Goal: Information Seeking & Learning: Learn about a topic

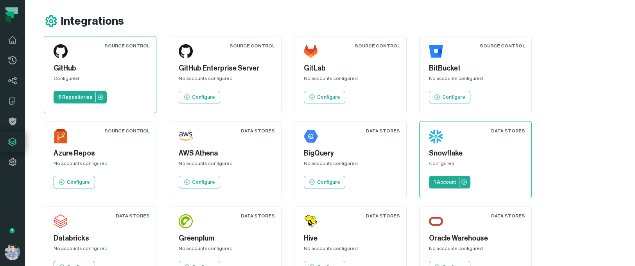
click at [9, 16] on icon at bounding box center [8, 19] width 6 height 7
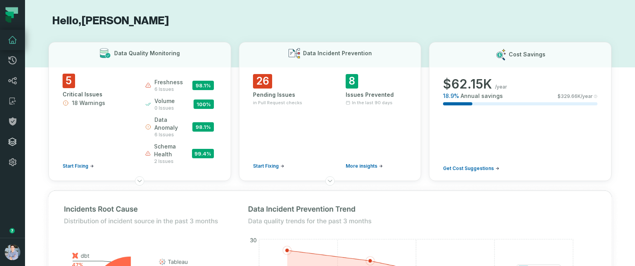
click at [8, 145] on icon at bounding box center [12, 141] width 9 height 9
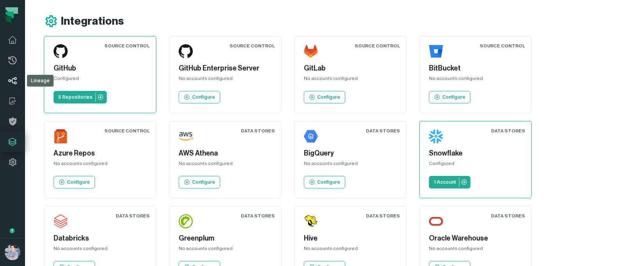
click at [11, 82] on icon at bounding box center [12, 80] width 9 height 9
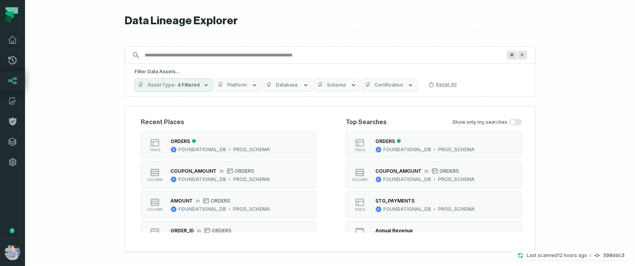
click at [268, 146] on div "ORDERS FOUNDATIONAL_DB PROD_SCHEMA" at bounding box center [220, 145] width 106 height 16
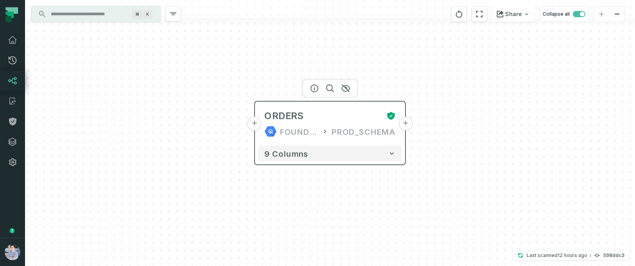
click at [405, 124] on button "+" at bounding box center [406, 124] width 14 height 14
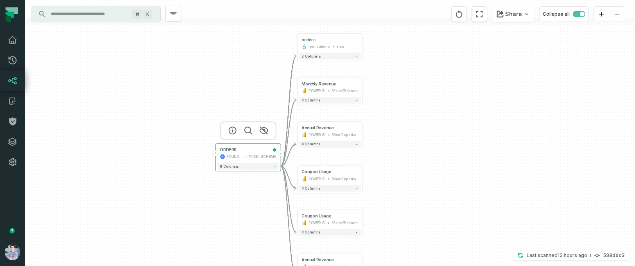
click at [216, 156] on button "+" at bounding box center [215, 153] width 6 height 6
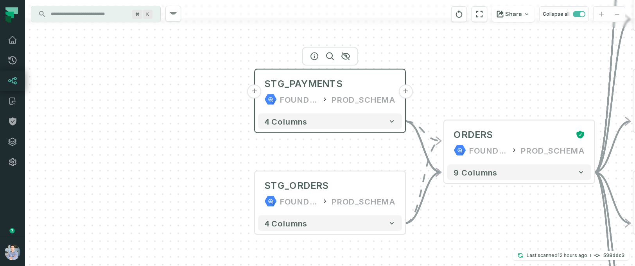
click at [256, 94] on button "+" at bounding box center [255, 92] width 14 height 14
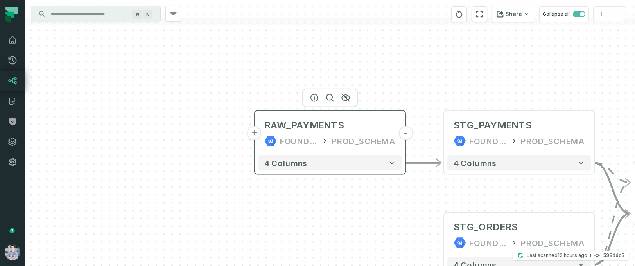
click at [256, 131] on button "+" at bounding box center [255, 133] width 14 height 14
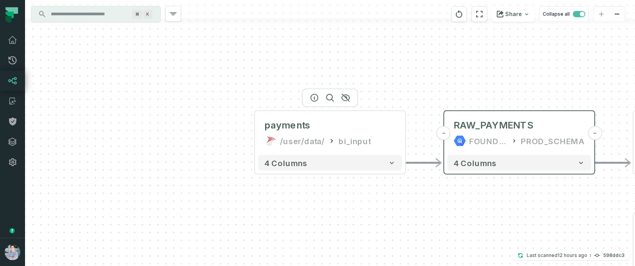
click at [0, 0] on button "+" at bounding box center [0, 0] width 0 height 0
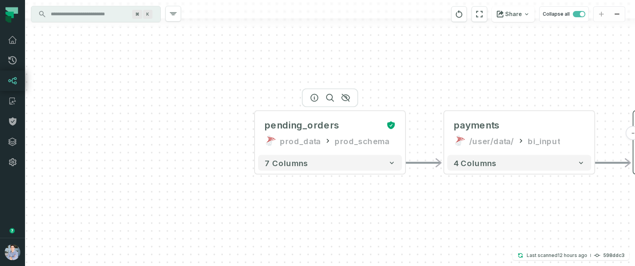
click at [0, 0] on button "+" at bounding box center [0, 0] width 0 height 0
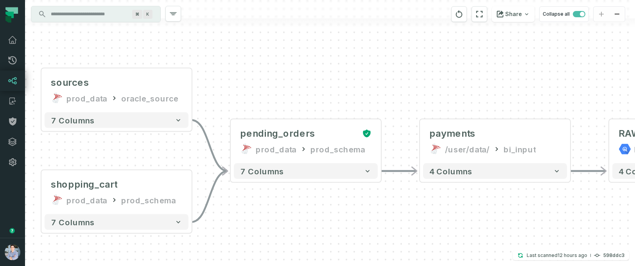
drag, startPoint x: 490, startPoint y: 75, endPoint x: 275, endPoint y: 74, distance: 214.8
click at [275, 74] on div "sources prod_data oracle_source - 7 columns shopping_cart prod_data prod_schema…" at bounding box center [330, 133] width 610 height 266
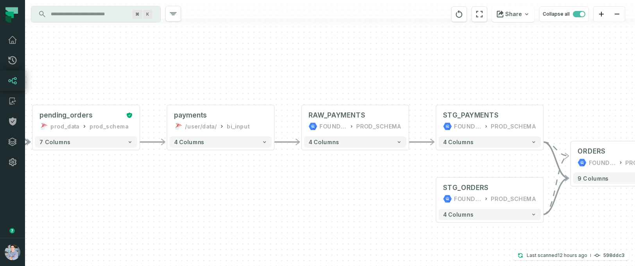
drag, startPoint x: 519, startPoint y: 63, endPoint x: 262, endPoint y: 63, distance: 257.1
click at [262, 63] on div "sources prod_data oracle_source - 7 columns shopping_cart prod_data prod_schema…" at bounding box center [330, 133] width 610 height 266
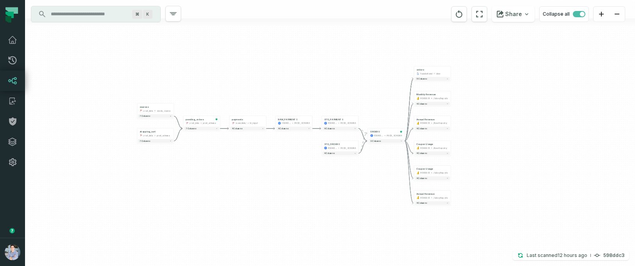
drag, startPoint x: 290, startPoint y: 151, endPoint x: 290, endPoint y: 189, distance: 38.4
click at [290, 189] on div "sources prod_data oracle_source - 7 columns shopping_cart prod_data prod_schema…" at bounding box center [330, 133] width 610 height 266
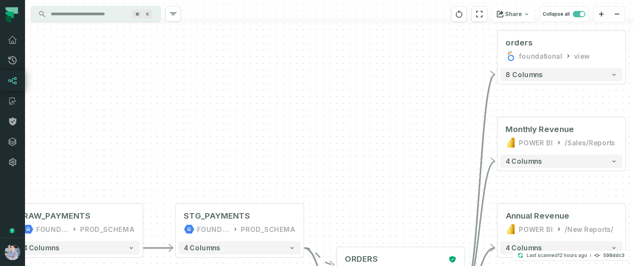
drag, startPoint x: 381, startPoint y: 100, endPoint x: 381, endPoint y: 28, distance: 72.0
click at [381, 28] on div "sources prod_data oracle_source - 7 columns shopping_cart prod_data prod_schema…" at bounding box center [330, 133] width 610 height 266
click at [484, 12] on icon "reset" at bounding box center [479, 13] width 9 height 9
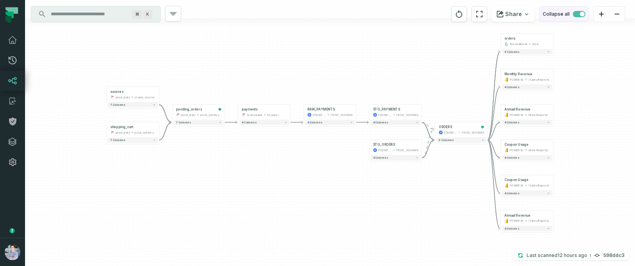
click at [576, 14] on span "button" at bounding box center [579, 14] width 13 height 6
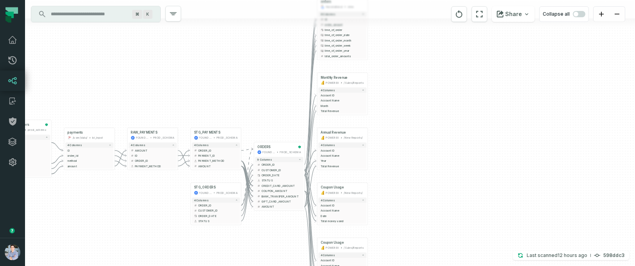
drag, startPoint x: 610, startPoint y: 107, endPoint x: 443, endPoint y: 78, distance: 168.9
click at [443, 78] on div "sources prod_data oracle_source - 7 columns ID - date - status - user_id - orde…" at bounding box center [330, 133] width 610 height 266
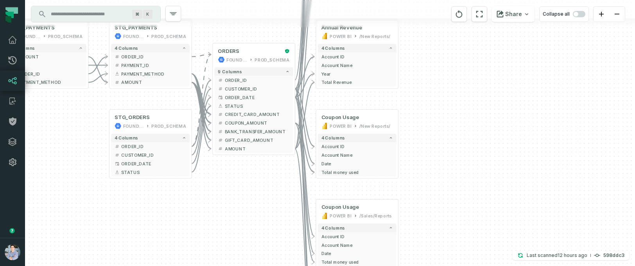
drag, startPoint x: 448, startPoint y: 203, endPoint x: 494, endPoint y: 130, distance: 86.0
click at [494, 130] on div "sources prod_data oracle_source - 7 columns ID - date - status - user_id - orde…" at bounding box center [330, 133] width 610 height 266
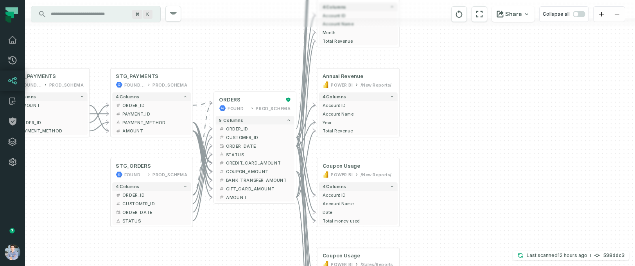
drag, startPoint x: 486, startPoint y: 161, endPoint x: 487, endPoint y: 209, distance: 48.5
click at [487, 209] on div "sources prod_data oracle_source - 7 columns ID - date - status - user_id - orde…" at bounding box center [330, 133] width 610 height 266
click at [259, 171] on span "COUPON_AMOUNT" at bounding box center [258, 171] width 65 height 6
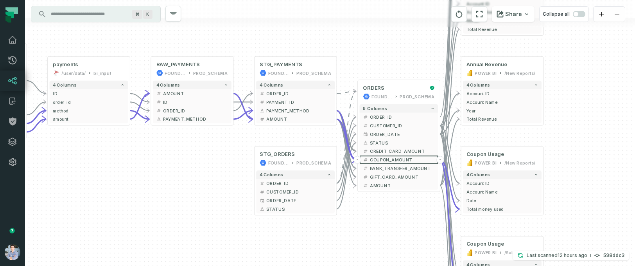
drag, startPoint x: 77, startPoint y: 237, endPoint x: 221, endPoint y: 225, distance: 144.5
click at [221, 225] on div "sources prod_data oracle_source - 7 columns ID - date - status - user_id - orde…" at bounding box center [330, 133] width 610 height 266
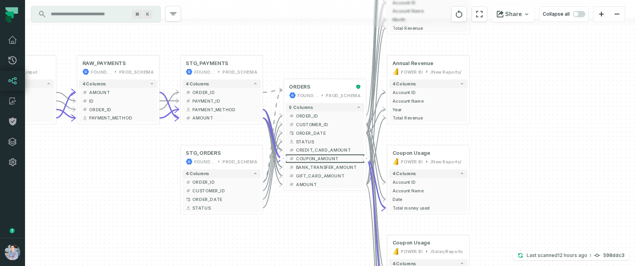
drag, startPoint x: 350, startPoint y: 244, endPoint x: 276, endPoint y: 243, distance: 74.0
click at [276, 243] on div "sources prod_data oracle_source - 7 columns ID - date - status - user_id - orde…" at bounding box center [330, 133] width 610 height 266
click at [318, 182] on span "AMOUNT" at bounding box center [328, 184] width 65 height 6
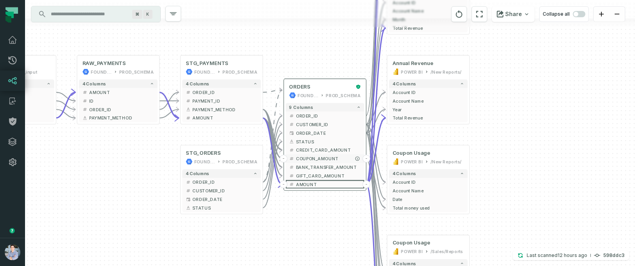
click at [315, 157] on span "COUPON_AMOUNT" at bounding box center [328, 158] width 65 height 6
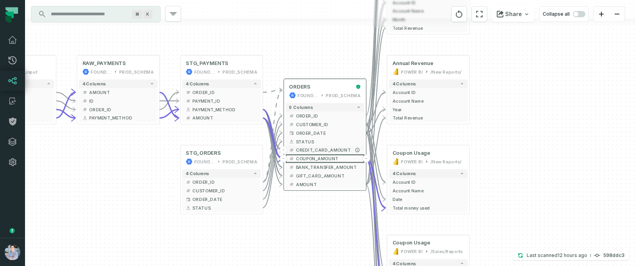
click at [315, 149] on span "CREDIT_CARD_AMOUNT" at bounding box center [328, 150] width 65 height 6
click at [311, 140] on span "STATUS" at bounding box center [328, 142] width 65 height 6
click at [302, 140] on span "STATUS" at bounding box center [328, 142] width 65 height 6
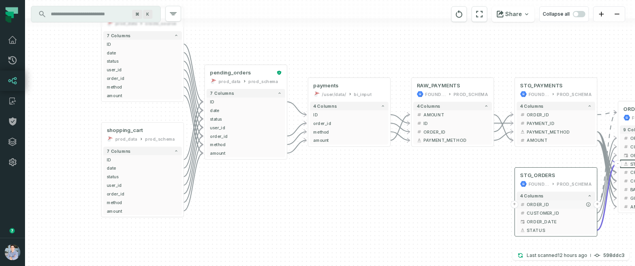
drag, startPoint x: 305, startPoint y: 184, endPoint x: 578, endPoint y: 206, distance: 273.2
click at [578, 206] on span "ORDER_ID" at bounding box center [559, 204] width 65 height 6
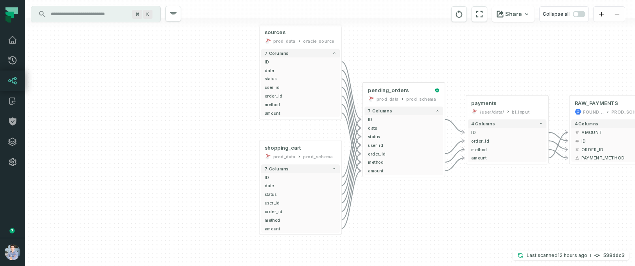
drag, startPoint x: 236, startPoint y: 166, endPoint x: 389, endPoint y: 180, distance: 154.1
click at [389, 180] on div "sources prod_data oracle_source - 7 columns ID - date - status - user_id - orde…" at bounding box center [330, 133] width 610 height 266
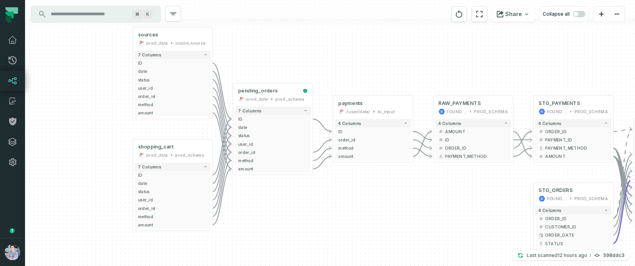
drag, startPoint x: 467, startPoint y: 184, endPoint x: 158, endPoint y: 184, distance: 308.3
click at [160, 184] on div "sources prod_data oracle_source - 7 columns ID - date - status - user_id - orde…" at bounding box center [330, 133] width 610 height 266
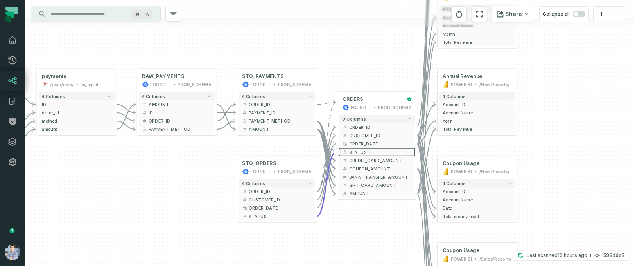
drag, startPoint x: 314, startPoint y: 210, endPoint x: 182, endPoint y: 184, distance: 134.8
click at [182, 183] on div "sources prod_data oracle_source - 7 columns ID - date - status - user_id - orde…" at bounding box center [330, 133] width 610 height 266
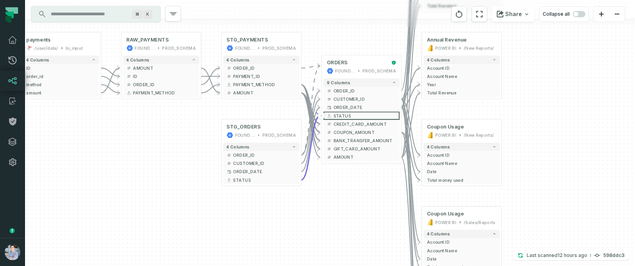
drag, startPoint x: 254, startPoint y: 230, endPoint x: 254, endPoint y: 193, distance: 36.4
click at [254, 193] on div "sources prod_data oracle_source - 7 columns ID - date - status - user_id - orde…" at bounding box center [330, 133] width 610 height 266
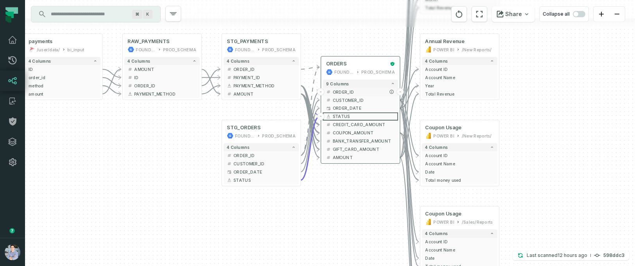
click at [340, 92] on span "ORDER_ID" at bounding box center [364, 92] width 62 height 6
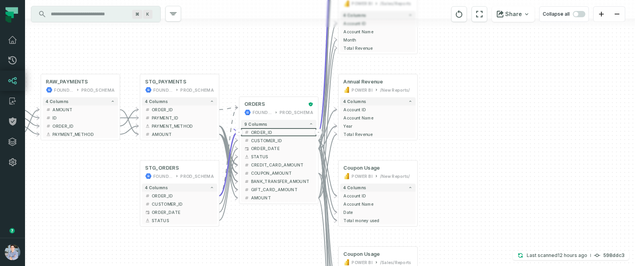
drag, startPoint x: 184, startPoint y: 168, endPoint x: 98, endPoint y: 206, distance: 94.4
click at [98, 206] on div "sources prod_data oracle_source - 7 columns ID - date - status - user_id - orde…" at bounding box center [330, 133] width 610 height 266
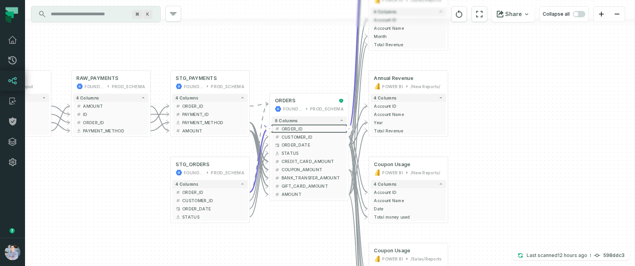
drag, startPoint x: 136, startPoint y: 207, endPoint x: 163, endPoint y: 201, distance: 27.6
click at [162, 201] on div "sources prod_data oracle_source - 7 columns ID - date - status - user_id - orde…" at bounding box center [330, 133] width 610 height 266
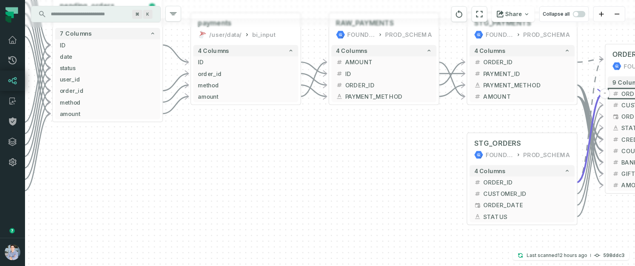
drag, startPoint x: 163, startPoint y: 200, endPoint x: 153, endPoint y: 173, distance: 29.1
click at [154, 173] on div "sources prod_data oracle_source - 7 columns ID - date - status - user_id - orde…" at bounding box center [330, 133] width 610 height 266
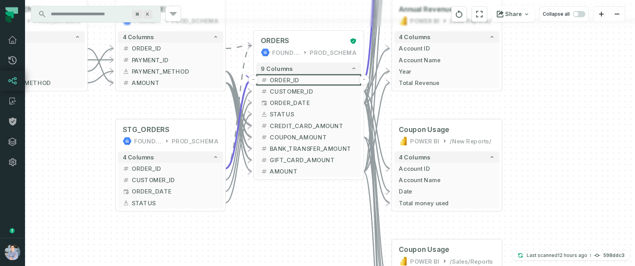
drag, startPoint x: 347, startPoint y: 194, endPoint x: 296, endPoint y: 205, distance: 52.1
click at [297, 205] on div "sources prod_data oracle_source - 7 columns ID - date - status - user_id - orde…" at bounding box center [330, 133] width 610 height 266
click at [305, 159] on span "GIFT_CARD_AMOUNT" at bounding box center [313, 159] width 87 height 9
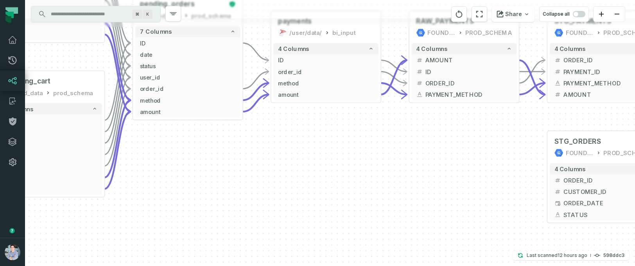
drag, startPoint x: 141, startPoint y: 230, endPoint x: 574, endPoint y: 243, distance: 432.5
click at [574, 243] on div "sources prod_data oracle_source - 7 columns ID - date - status - user_id - orde…" at bounding box center [330, 133] width 610 height 266
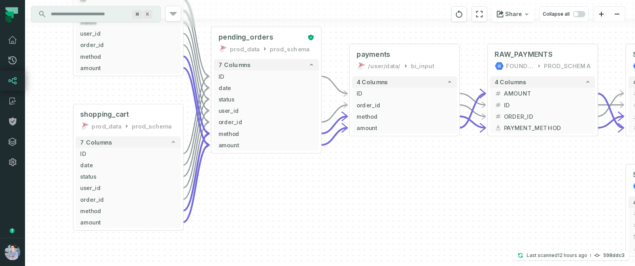
drag, startPoint x: 409, startPoint y: 215, endPoint x: 441, endPoint y: 239, distance: 40.8
click at [441, 239] on div "sources prod_data oracle_source - 7 columns ID - date - status - user_id - orde…" at bounding box center [330, 133] width 610 height 266
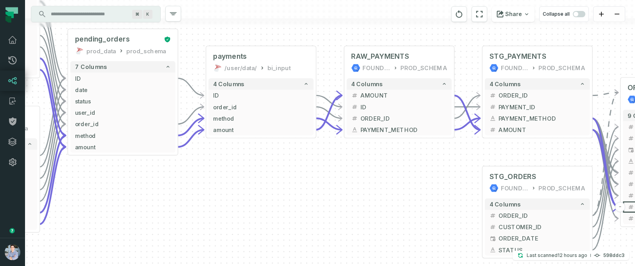
drag, startPoint x: 504, startPoint y: 224, endPoint x: 406, endPoint y: 235, distance: 98.4
click at [406, 235] on div "sources prod_data oracle_source - 7 columns ID - date - status - user_id - orde…" at bounding box center [330, 133] width 610 height 266
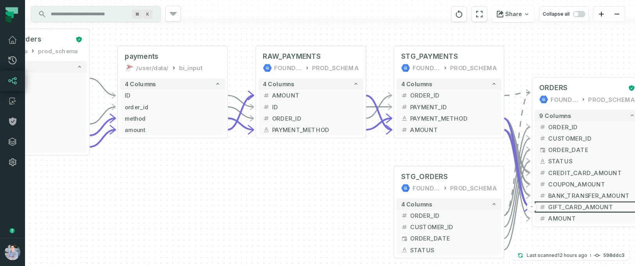
drag, startPoint x: 453, startPoint y: 235, endPoint x: 350, endPoint y: 235, distance: 102.9
click at [350, 235] on div "sources prod_data oracle_source - 7 columns ID - date - status - user_id - orde…" at bounding box center [330, 133] width 610 height 266
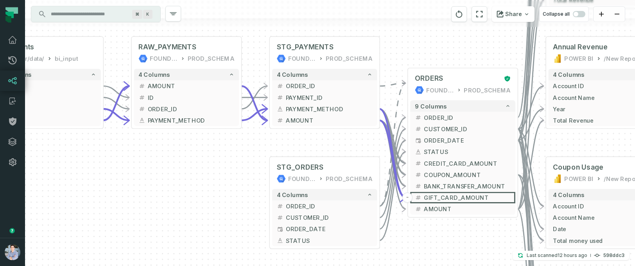
drag, startPoint x: 378, startPoint y: 248, endPoint x: 269, endPoint y: 238, distance: 110.0
click at [269, 238] on div "sources prod_data oracle_source - 7 columns ID - date - status - user_id - orde…" at bounding box center [330, 133] width 610 height 266
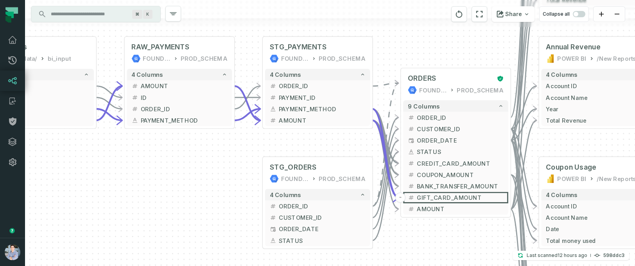
drag, startPoint x: 453, startPoint y: 252, endPoint x: 235, endPoint y: 257, distance: 217.6
click at [246, 253] on div "sources prod_data oracle_source - 7 columns ID - date - status - user_id - orde…" at bounding box center [330, 133] width 610 height 266
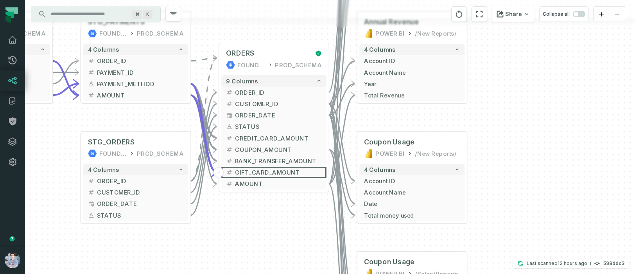
drag, startPoint x: 282, startPoint y: 245, endPoint x: 299, endPoint y: 219, distance: 31.3
click at [299, 219] on div "sources prod_data oracle_source - 7 columns ID - date - status - user_id - orde…" at bounding box center [330, 137] width 610 height 274
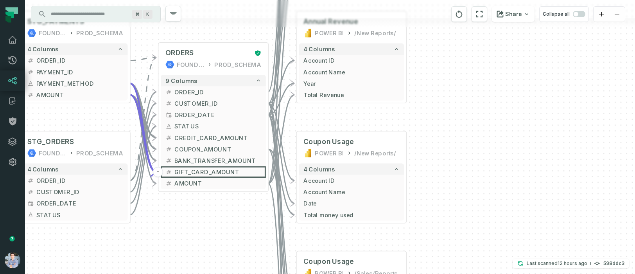
drag, startPoint x: 310, startPoint y: 226, endPoint x: 198, endPoint y: 228, distance: 111.9
click at [200, 227] on div "sources prod_data oracle_source - 7 columns ID - date - status - user_id - orde…" at bounding box center [330, 137] width 610 height 274
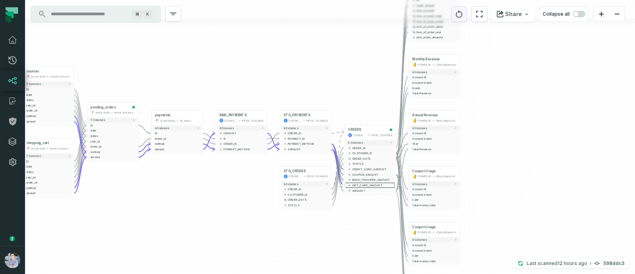
click at [464, 14] on icon "reset" at bounding box center [459, 13] width 9 height 9
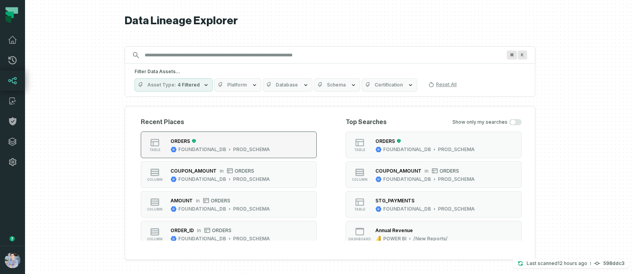
click at [277, 141] on button "table ORDERS FOUNDATIONAL_DB PROD_SCHEMA" at bounding box center [229, 144] width 176 height 27
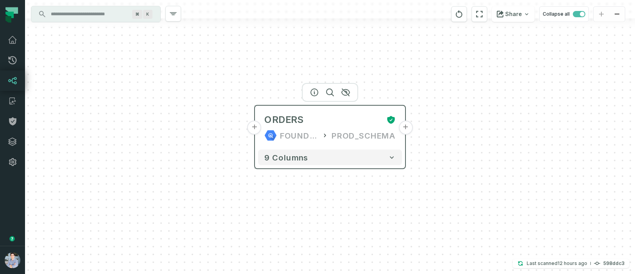
click at [257, 127] on button "+" at bounding box center [255, 128] width 14 height 14
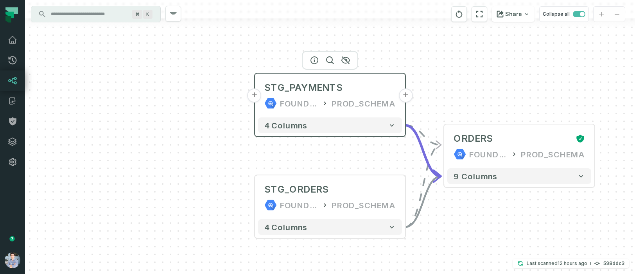
click at [256, 98] on button "+" at bounding box center [255, 95] width 14 height 14
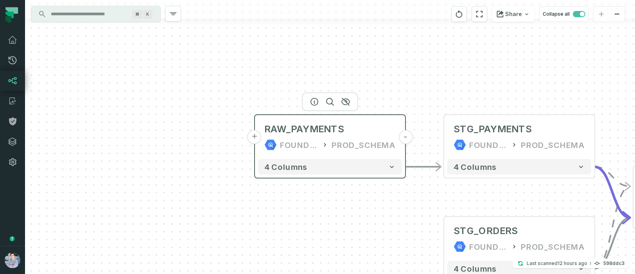
click at [256, 143] on button "+" at bounding box center [255, 137] width 14 height 14
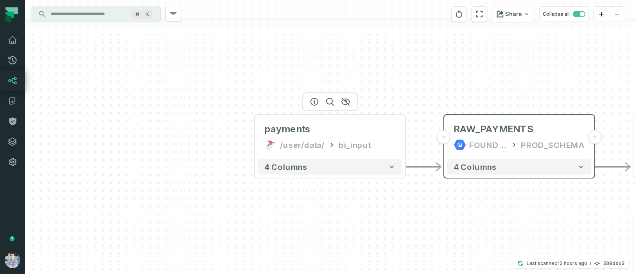
click at [0, 0] on button "+" at bounding box center [0, 0] width 0 height 0
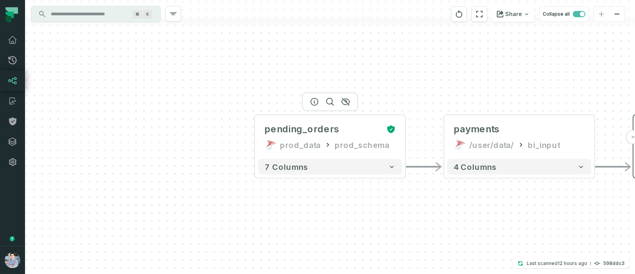
click at [0, 0] on button "+" at bounding box center [0, 0] width 0 height 0
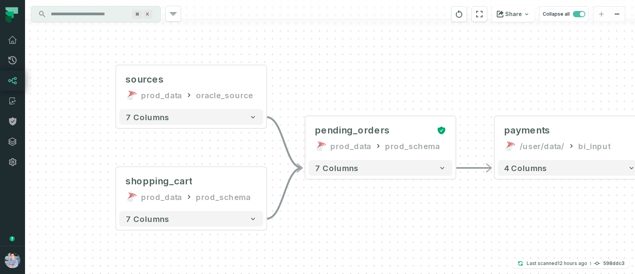
drag, startPoint x: 487, startPoint y: 213, endPoint x: 54, endPoint y: 175, distance: 434.8
click at [65, 175] on div "sources prod_data oracle_source - 7 columns shopping_cart prod_data prod_schema…" at bounding box center [330, 137] width 610 height 274
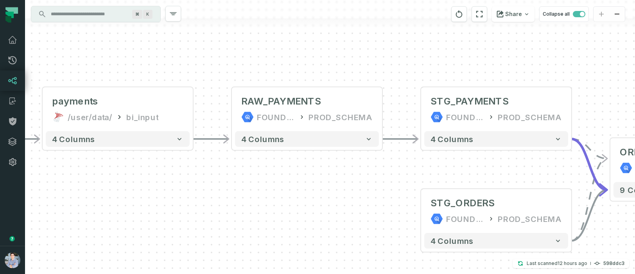
drag, startPoint x: 366, startPoint y: 184, endPoint x: -37, endPoint y: 191, distance: 403.5
click at [0, 191] on html "Pull Requests Dashboard Lineage Catalog Policies Integrations Settings Alon Naf…" at bounding box center [317, 137] width 635 height 274
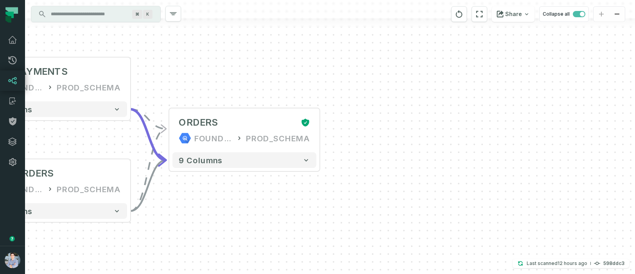
drag, startPoint x: 380, startPoint y: 230, endPoint x: 245, endPoint y: 193, distance: 139.5
click at [245, 193] on div "sources prod_data oracle_source - 7 columns shopping_cart prod_data prod_schema…" at bounding box center [330, 137] width 610 height 274
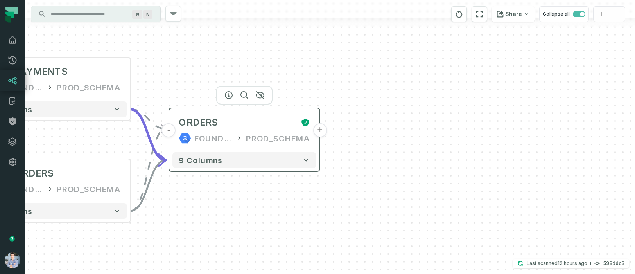
click at [319, 130] on button "+" at bounding box center [320, 130] width 14 height 14
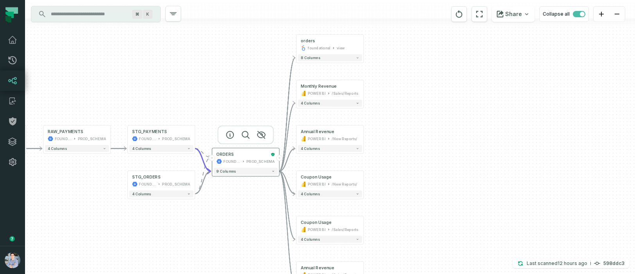
click at [279, 156] on button "-" at bounding box center [279, 158] width 6 height 6
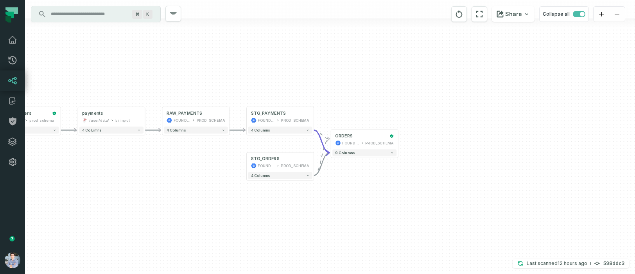
drag, startPoint x: 263, startPoint y: 199, endPoint x: 378, endPoint y: 181, distance: 116.8
click at [378, 181] on div "sources prod_data oracle_source - 7 columns shopping_cart prod_data prod_schema…" at bounding box center [330, 137] width 610 height 274
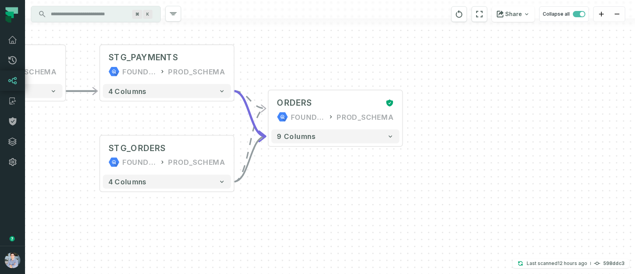
drag, startPoint x: 360, startPoint y: 200, endPoint x: 338, endPoint y: 225, distance: 33.1
click at [340, 223] on div "sources prod_data oracle_source - 7 columns shopping_cart prod_data prod_schema…" at bounding box center [330, 137] width 610 height 274
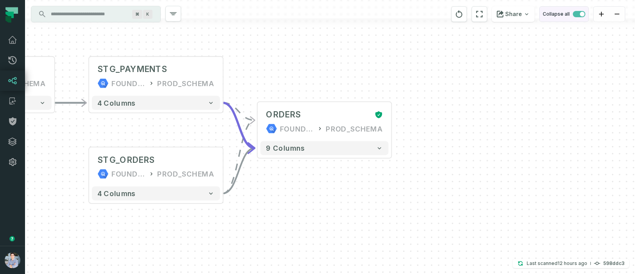
click at [578, 13] on span "button" at bounding box center [579, 14] width 13 height 6
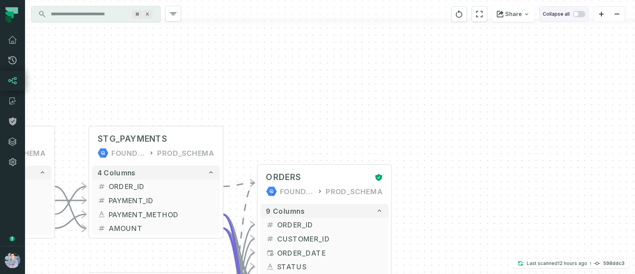
click at [584, 11] on button "Collapse all" at bounding box center [565, 14] width 50 height 16
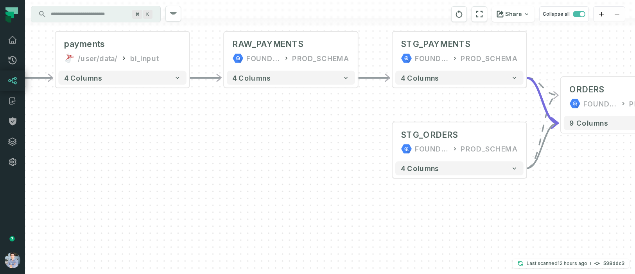
drag, startPoint x: 338, startPoint y: 253, endPoint x: 637, endPoint y: 225, distance: 300.7
click at [635, 225] on html "Pull Requests Dashboard Lineage Catalog Policies Integrations Settings Alon Naf…" at bounding box center [317, 137] width 635 height 274
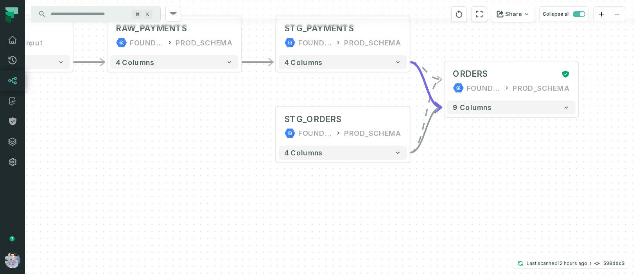
drag, startPoint x: 263, startPoint y: 249, endPoint x: 107, endPoint y: 253, distance: 156.6
click at [107, 253] on div "sources prod_data oracle_source - 7 columns shopping_cart prod_data prod_schema…" at bounding box center [330, 137] width 610 height 274
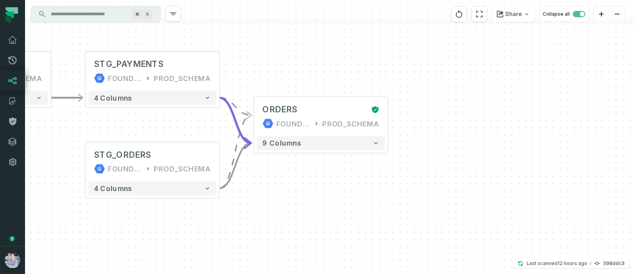
drag, startPoint x: 412, startPoint y: 217, endPoint x: 385, endPoint y: 243, distance: 37.7
click at [385, 243] on div "sources prod_data oracle_source - 7 columns shopping_cart prod_data prod_schema…" at bounding box center [330, 137] width 610 height 274
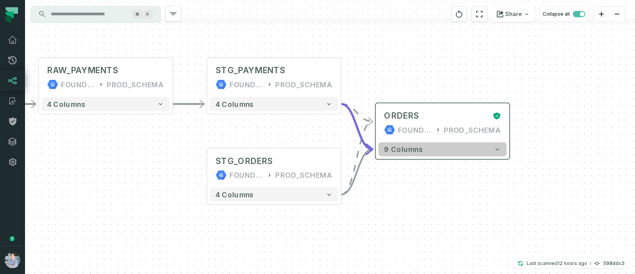
click at [405, 155] on button "9 columns" at bounding box center [443, 149] width 128 height 14
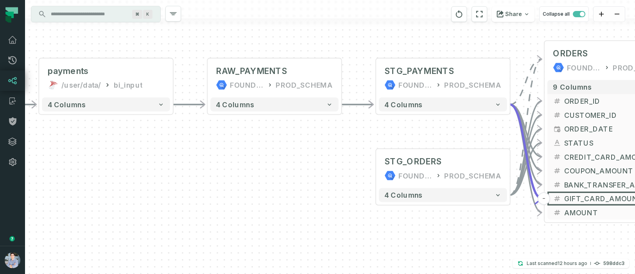
drag, startPoint x: 76, startPoint y: 252, endPoint x: 207, endPoint y: 208, distance: 138.3
click at [211, 205] on div "sources prod_data oracle_source - 7 columns shopping_cart prod_data prod_schema…" at bounding box center [330, 137] width 610 height 274
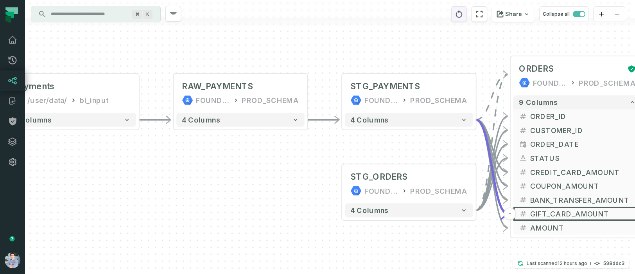
click at [462, 13] on icon "reset" at bounding box center [459, 13] width 9 height 9
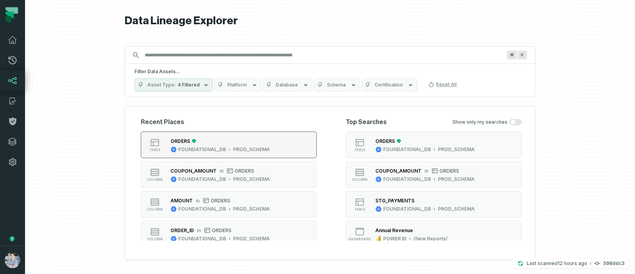
click at [287, 144] on button "table ORDERS FOUNDATIONAL_DB PROD_SCHEMA" at bounding box center [229, 144] width 176 height 27
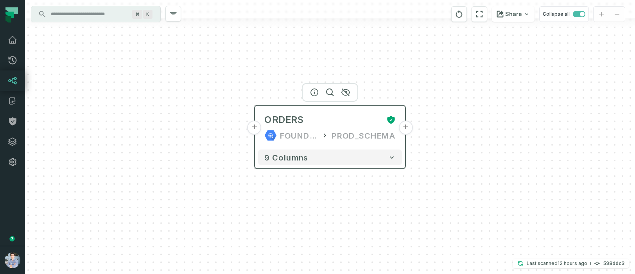
click at [255, 128] on button "+" at bounding box center [255, 128] width 14 height 14
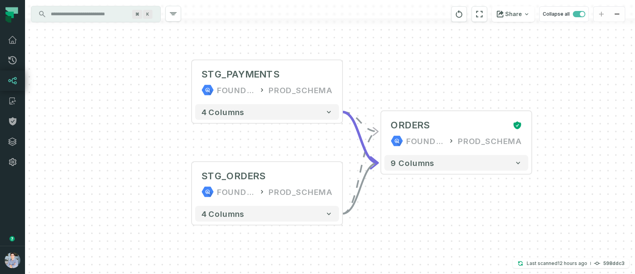
drag, startPoint x: 475, startPoint y: 232, endPoint x: 408, endPoint y: 217, distance: 69.0
click at [408, 217] on div "+ STG_PAYMENTS FOUNDATIONAL_DB PROD_SCHEMA + 4 columns + STG_ORDERS FOUNDATIONA…" at bounding box center [330, 137] width 610 height 274
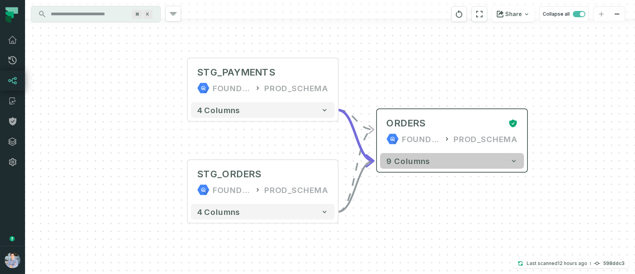
click at [430, 162] on button "9 columns" at bounding box center [452, 161] width 144 height 16
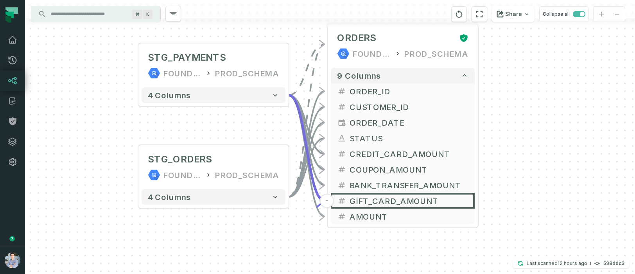
drag, startPoint x: 292, startPoint y: 91, endPoint x: 243, endPoint y: 5, distance: 98.5
click at [243, 5] on div "+ STG_PAYMENTS FOUNDATIONAL_DB PROD_SCHEMA + 4 columns + STG_ORDERS FOUNDATIONA…" at bounding box center [330, 137] width 610 height 274
click at [288, 238] on div "+ STG_PAYMENTS FOUNDATIONAL_DB PROD_SCHEMA + 4 columns + STG_ORDERS FOUNDATIONA…" at bounding box center [330, 137] width 610 height 274
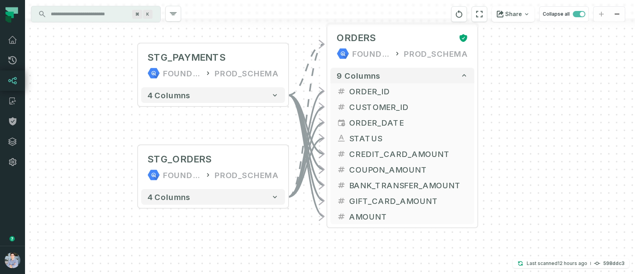
drag, startPoint x: 592, startPoint y: 141, endPoint x: 587, endPoint y: 141, distance: 5.5
click at [592, 141] on div "+ STG_PAYMENTS FOUNDATIONAL_DB PROD_SCHEMA + 4 columns + STG_ORDERS FOUNDATIONA…" at bounding box center [330, 137] width 610 height 274
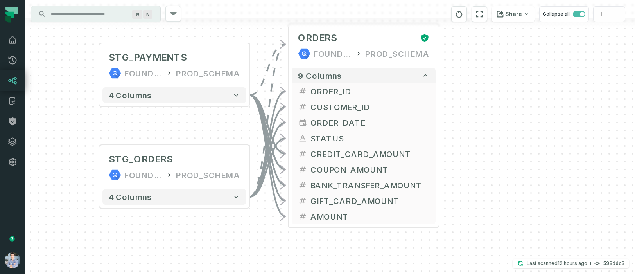
drag, startPoint x: 587, startPoint y: 141, endPoint x: 549, endPoint y: 141, distance: 38.3
click at [549, 141] on div "+ STG_PAYMENTS FOUNDATIONAL_DB PROD_SCHEMA + 4 columns + STG_ORDERS FOUNDATIONA…" at bounding box center [330, 137] width 610 height 274
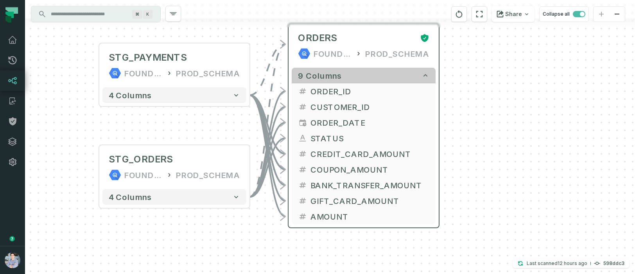
click at [428, 77] on icon "button" at bounding box center [426, 76] width 8 height 8
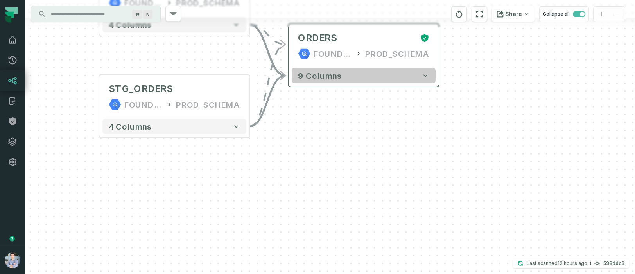
click at [428, 77] on icon "button" at bounding box center [426, 76] width 8 height 8
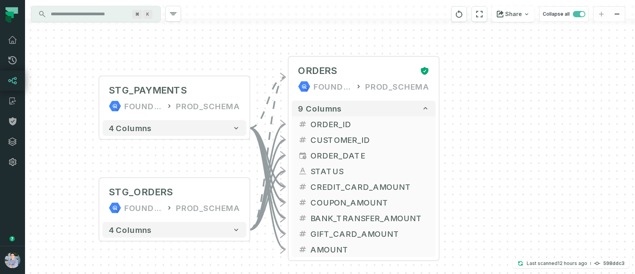
drag, startPoint x: 518, startPoint y: 77, endPoint x: 511, endPoint y: 104, distance: 27.2
click at [515, 106] on div "+ STG_PAYMENTS FOUNDATIONAL_DB PROD_SCHEMA + 4 columns + STG_ORDERS FOUNDATIONA…" at bounding box center [330, 137] width 610 height 274
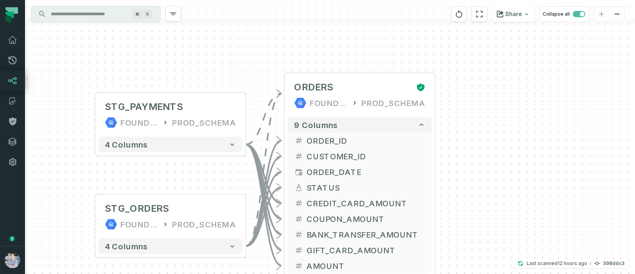
drag, startPoint x: 512, startPoint y: 79, endPoint x: 510, endPoint y: 97, distance: 17.4
click at [512, 99] on div "+ STG_PAYMENTS FOUNDATIONAL_DB PROD_SCHEMA + 4 columns + STG_ORDERS FOUNDATIONA…" at bounding box center [330, 137] width 610 height 274
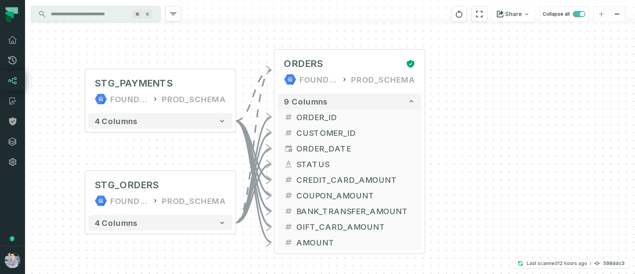
drag, startPoint x: 507, startPoint y: 135, endPoint x: 497, endPoint y: 113, distance: 24.4
click at [497, 113] on div "+ STG_PAYMENTS FOUNDATIONAL_DB PROD_SCHEMA + 4 columns + STG_ORDERS FOUNDATIONA…" at bounding box center [330, 137] width 610 height 274
click at [331, 37] on icon "button" at bounding box center [333, 36] width 9 height 9
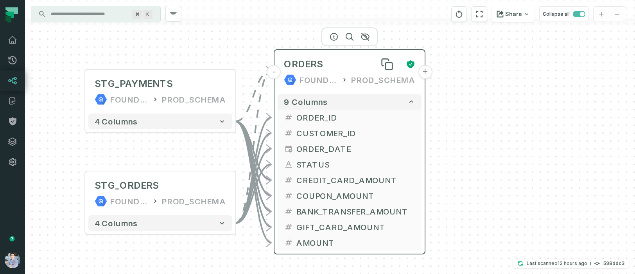
click at [352, 58] on div "ORDERS" at bounding box center [342, 64] width 116 height 13
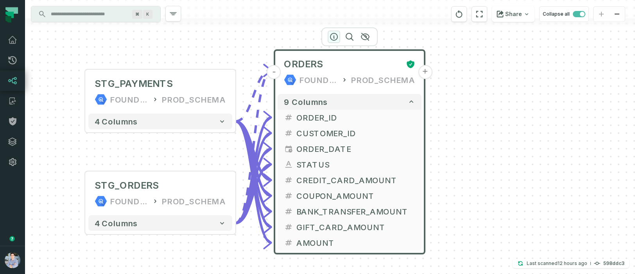
click at [331, 34] on icon "button" at bounding box center [334, 36] width 7 height 7
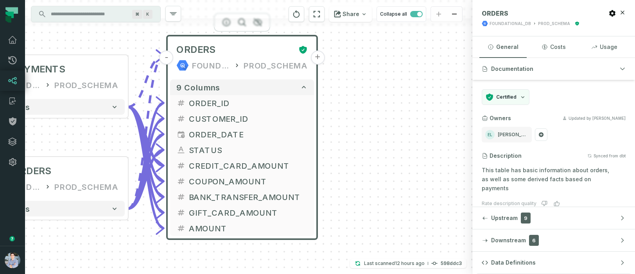
drag, startPoint x: 447, startPoint y: 132, endPoint x: 337, endPoint y: 114, distance: 112.1
click at [338, 115] on div "+ STG_PAYMENTS FOUNDATIONAL_DB PROD_SCHEMA + 4 columns + STG_ORDERS FOUNDATIONA…" at bounding box center [249, 137] width 448 height 274
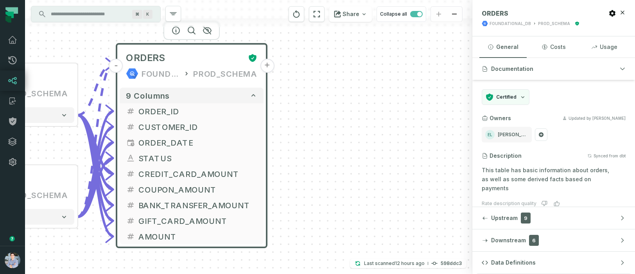
drag, startPoint x: 394, startPoint y: 133, endPoint x: 347, endPoint y: 143, distance: 47.6
click at [347, 144] on div "+ STG_PAYMENTS FOUNDATIONAL_DB PROD_SCHEMA + 4 columns + STG_ORDERS FOUNDATIONA…" at bounding box center [249, 137] width 448 height 274
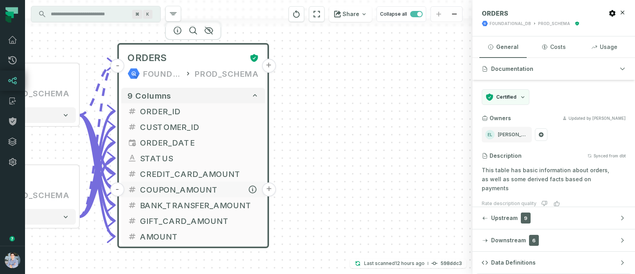
click at [171, 187] on span "COUPON_AMOUNT" at bounding box center [199, 190] width 119 height 12
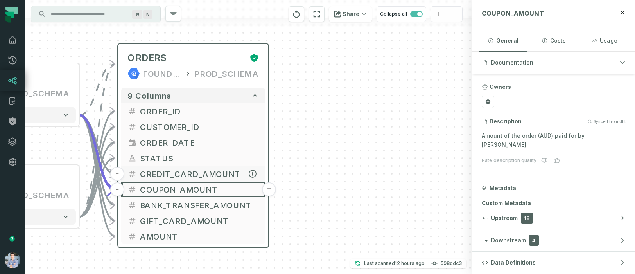
click at [174, 173] on span "CREDIT_CARD_AMOUNT" at bounding box center [199, 174] width 119 height 12
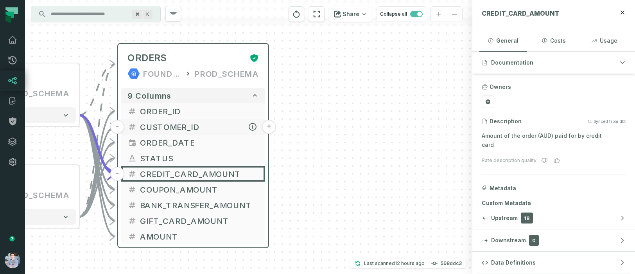
click at [176, 125] on span "CUSTOMER_ID" at bounding box center [199, 127] width 119 height 12
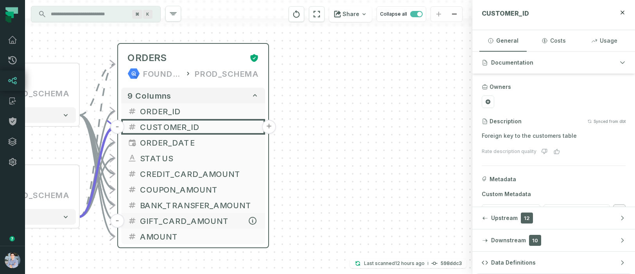
click at [182, 227] on button "GIFT_CARD_AMOUNT" at bounding box center [193, 221] width 144 height 16
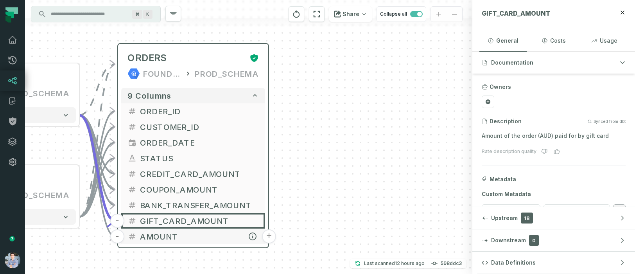
click at [158, 243] on button "AMOUNT" at bounding box center [193, 237] width 144 height 16
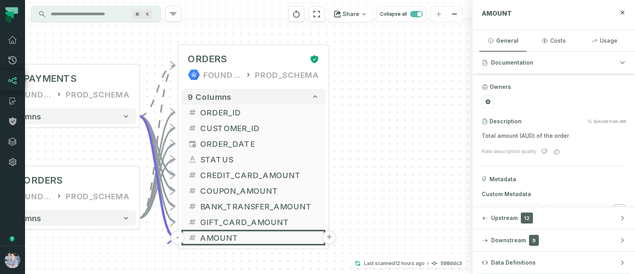
drag, startPoint x: 389, startPoint y: 201, endPoint x: 451, endPoint y: 202, distance: 62.2
click at [451, 202] on div "+ STG_PAYMENTS FOUNDATIONAL_DB PROD_SCHEMA + 4 columns + STG_ORDERS FOUNDATIONA…" at bounding box center [249, 137] width 448 height 274
click at [507, 42] on button "General" at bounding box center [503, 40] width 47 height 21
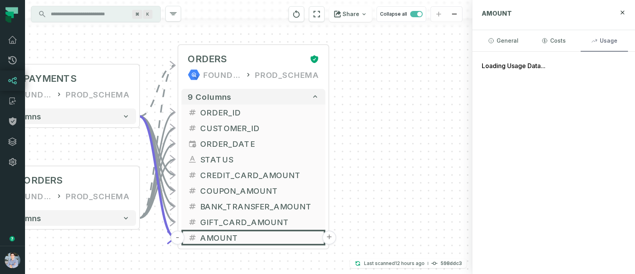
click at [613, 41] on button "Usage" at bounding box center [604, 40] width 47 height 21
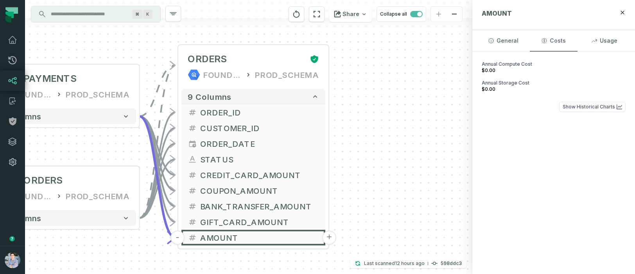
click at [562, 40] on button "Costs" at bounding box center [553, 40] width 47 height 21
click at [516, 40] on button "General" at bounding box center [503, 40] width 47 height 21
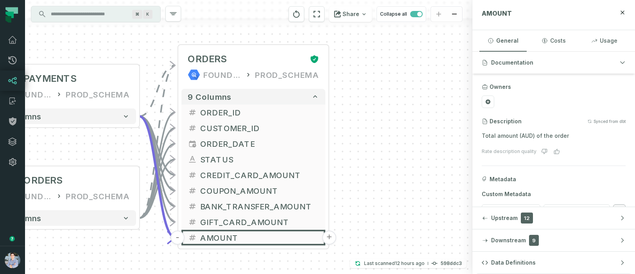
scroll to position [20, 0]
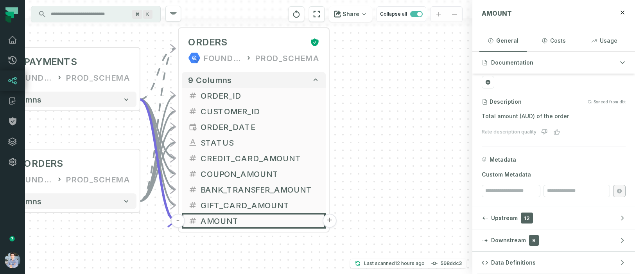
drag, startPoint x: 396, startPoint y: 222, endPoint x: 396, endPoint y: 205, distance: 16.8
click at [396, 205] on div "+ STG_PAYMENTS FOUNDATIONAL_DB PROD_SCHEMA + 4 columns + STG_ORDERS FOUNDATIONA…" at bounding box center [249, 137] width 448 height 274
click at [504, 264] on span "Data Definitions" at bounding box center [513, 263] width 45 height 8
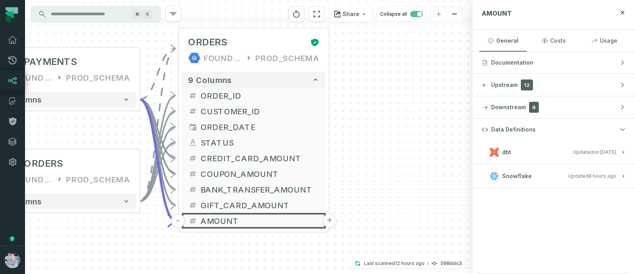
click at [508, 175] on span "Snowflake" at bounding box center [517, 176] width 30 height 8
click at [505, 202] on span "View this entity in source platform" at bounding box center [523, 201] width 79 height 7
click at [510, 175] on span "Snowflake" at bounding box center [517, 176] width 30 height 8
click at [625, 174] on icon "button" at bounding box center [623, 176] width 5 height 5
drag, startPoint x: 623, startPoint y: 171, endPoint x: 621, endPoint y: 166, distance: 5.6
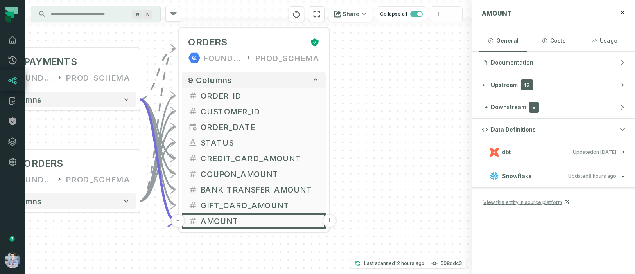
click at [623, 172] on button "Snowflake Updated [DATE] 1:01:31 AM" at bounding box center [554, 176] width 144 height 11
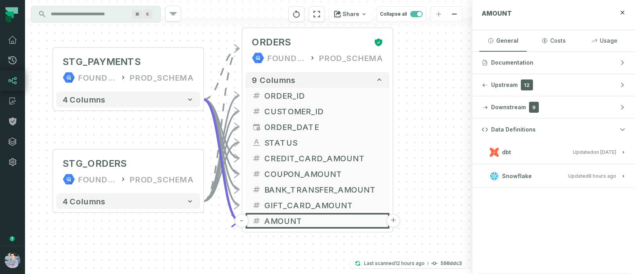
drag, startPoint x: 389, startPoint y: 219, endPoint x: 448, endPoint y: 216, distance: 59.1
click at [449, 217] on div "+ STG_PAYMENTS FOUNDATIONAL_DB PROD_SCHEMA + 4 columns + STG_ORDERS FOUNDATIONA…" at bounding box center [249, 137] width 448 height 274
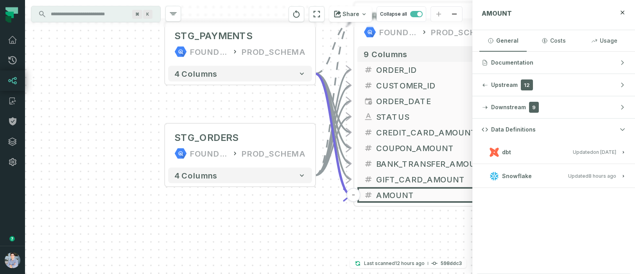
drag, startPoint x: 161, startPoint y: 236, endPoint x: 183, endPoint y: 222, distance: 25.5
click at [184, 222] on div "+ STG_PAYMENTS FOUNDATIONAL_DB PROD_SCHEMA + 4 columns + STG_ORDERS FOUNDATIONA…" at bounding box center [249, 137] width 448 height 274
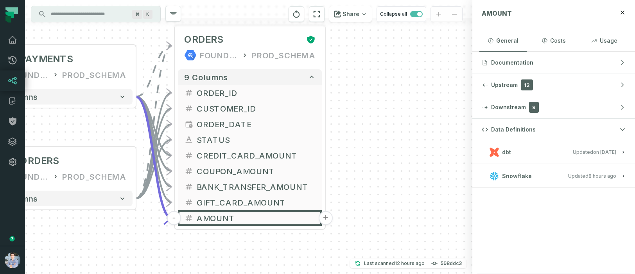
drag, startPoint x: 196, startPoint y: 227, endPoint x: 108, endPoint y: 241, distance: 88.4
click at [108, 241] on div "+ STG_PAYMENTS FOUNDATIONAL_DB PROD_SCHEMA + 4 columns + STG_ORDERS FOUNDATIONA…" at bounding box center [249, 137] width 448 height 274
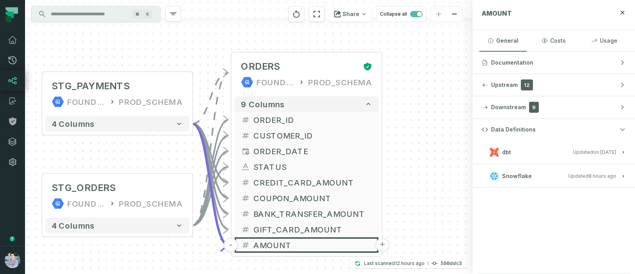
drag, startPoint x: 405, startPoint y: 83, endPoint x: 463, endPoint y: 108, distance: 62.9
click at [463, 108] on div "+ STG_PAYMENTS FOUNDATIONAL_DB PROD_SCHEMA + 4 columns + STG_ORDERS FOUNDATIONA…" at bounding box center [249, 137] width 448 height 274
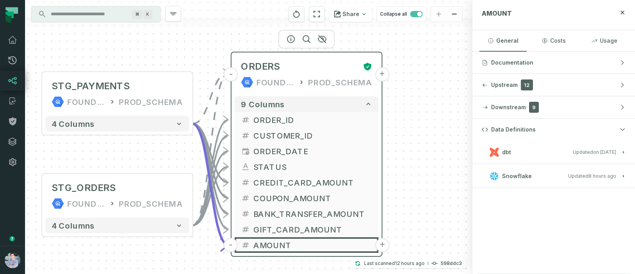
click at [250, 83] on icon at bounding box center [249, 84] width 6 height 7
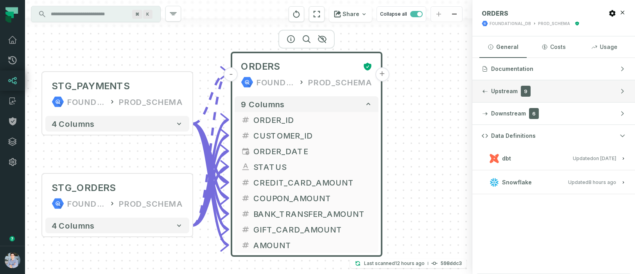
click at [624, 89] on icon "button" at bounding box center [623, 91] width 6 height 6
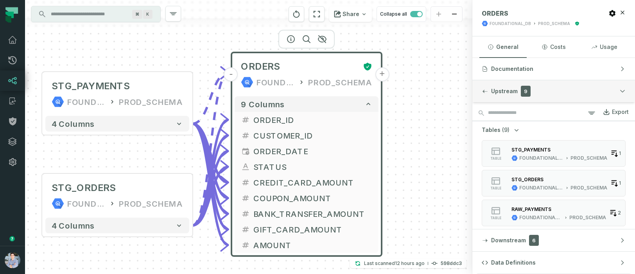
click at [624, 88] on icon "button" at bounding box center [623, 91] width 6 height 6
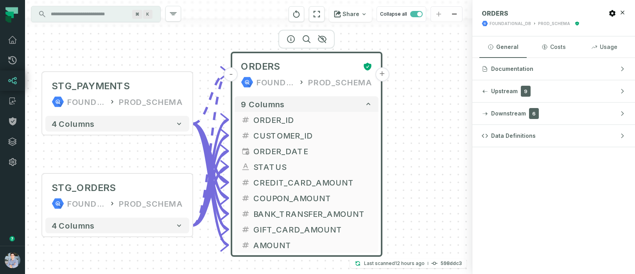
click at [453, 184] on div "+ STG_PAYMENTS FOUNDATIONAL_DB PROD_SCHEMA + 4 columns + STG_ORDERS FOUNDATIONA…" at bounding box center [249, 137] width 448 height 274
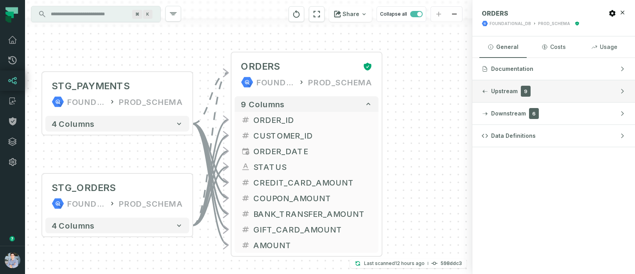
click at [498, 95] on button "Upstream 9" at bounding box center [554, 91] width 163 height 22
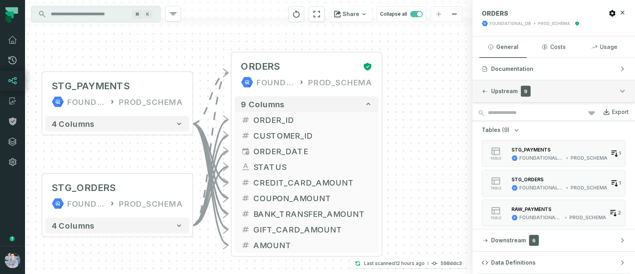
click at [487, 92] on icon "button" at bounding box center [485, 92] width 5 height 4
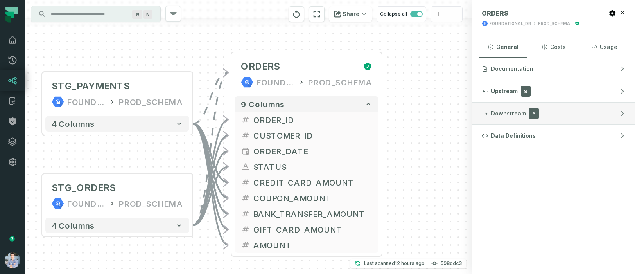
click at [496, 108] on button "Downstream 6" at bounding box center [554, 114] width 163 height 22
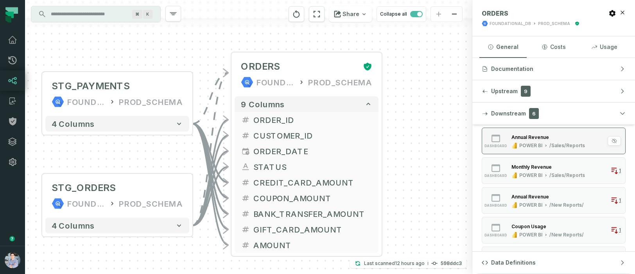
scroll to position [41, 0]
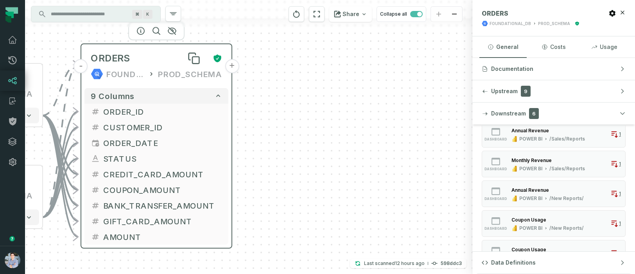
drag, startPoint x: 329, startPoint y: 61, endPoint x: 179, endPoint y: 52, distance: 150.5
click at [179, 52] on div "ORDERS" at bounding box center [149, 58] width 116 height 13
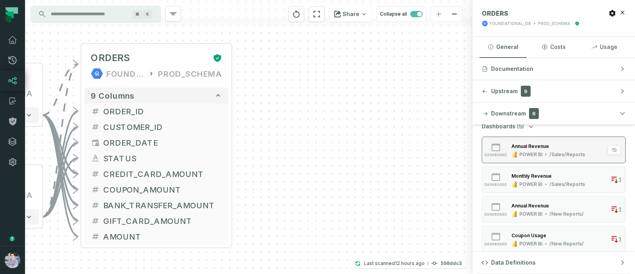
scroll to position [0, 0]
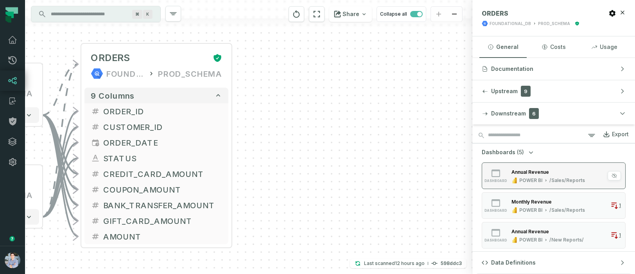
click at [513, 169] on div "Annual Revenue" at bounding box center [531, 172] width 38 height 6
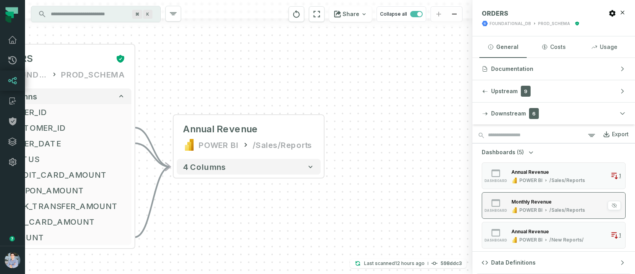
click at [514, 203] on div "Monthly Revenue" at bounding box center [532, 202] width 40 height 6
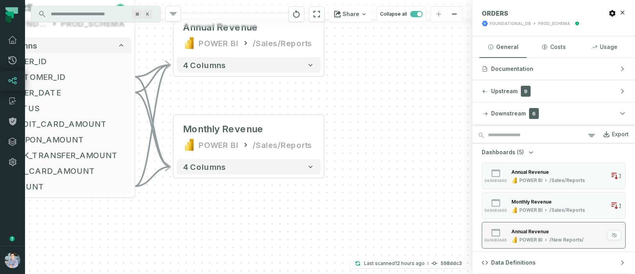
click at [516, 230] on div "Annual Revenue" at bounding box center [531, 232] width 38 height 6
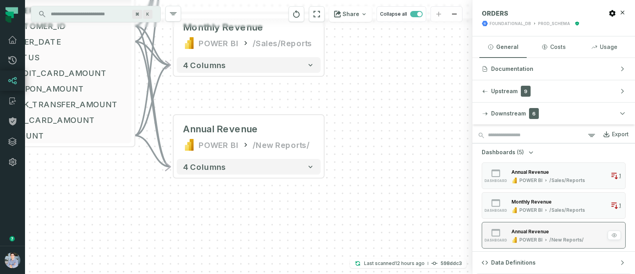
click at [516, 229] on div "Annual Revenue" at bounding box center [531, 232] width 38 height 6
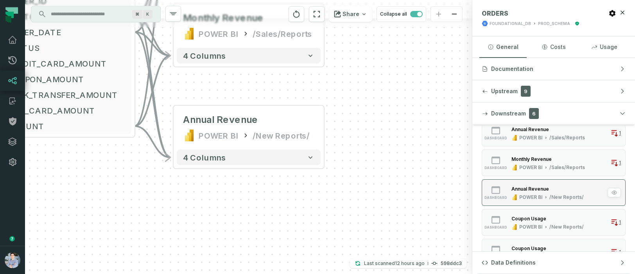
scroll to position [43, 0]
click at [516, 229] on icon "button" at bounding box center [515, 226] width 6 height 6
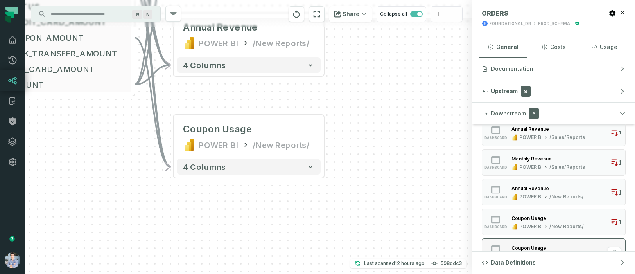
click at [513, 249] on div "Coupon Usage" at bounding box center [529, 248] width 35 height 6
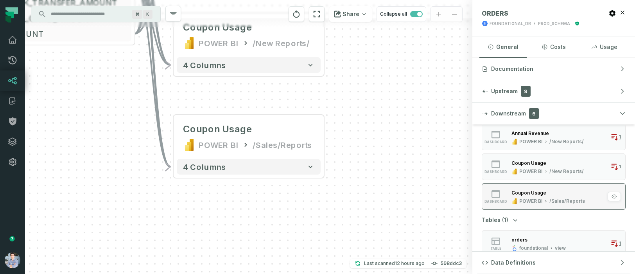
scroll to position [107, 0]
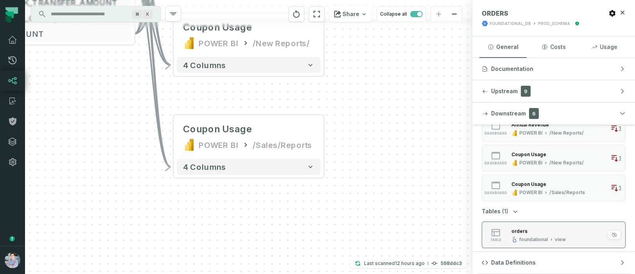
click at [522, 238] on div "foundational" at bounding box center [534, 239] width 29 height 6
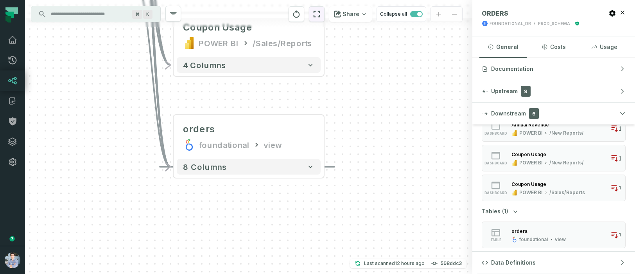
click at [321, 14] on icon "reset" at bounding box center [317, 13] width 9 height 9
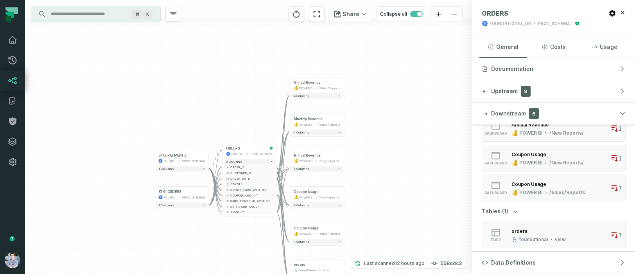
drag, startPoint x: 409, startPoint y: 61, endPoint x: 407, endPoint y: 104, distance: 43.1
click at [409, 104] on div "+ STG_PAYMENTS FOUNDATIONAL_DB PROD_SCHEMA + 4 columns + STG_ORDERS FOUNDATIONA…" at bounding box center [249, 137] width 448 height 274
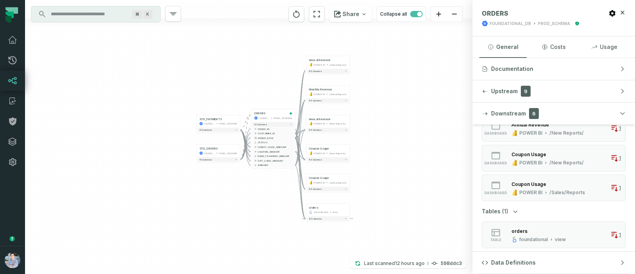
drag, startPoint x: 419, startPoint y: 149, endPoint x: 406, endPoint y: 118, distance: 33.3
click at [406, 118] on div "+ STG_PAYMENTS FOUNDATIONAL_DB PROD_SCHEMA + 4 columns + STG_ORDERS FOUNDATIONA…" at bounding box center [249, 137] width 448 height 274
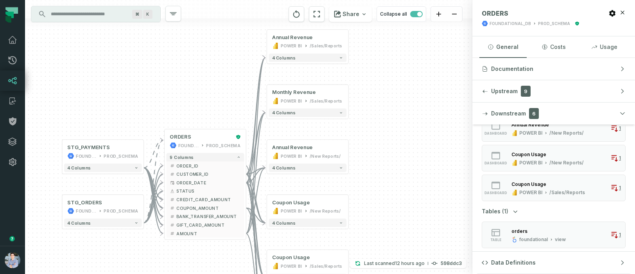
drag, startPoint x: 406, startPoint y: 118, endPoint x: 466, endPoint y: 159, distance: 73.0
click at [466, 159] on div "+ STG_PAYMENTS FOUNDATIONAL_DB PROD_SCHEMA + 4 columns + STG_ORDERS FOUNDATIONA…" at bounding box center [249, 137] width 448 height 274
click at [415, 14] on span "button" at bounding box center [416, 14] width 13 height 6
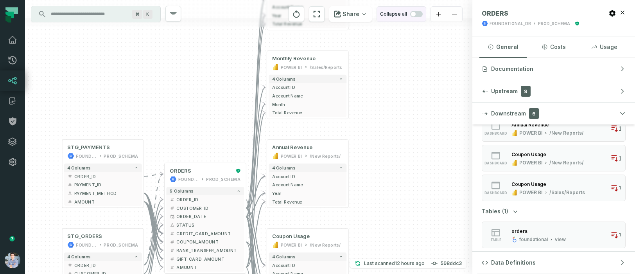
click at [416, 14] on span "button" at bounding box center [413, 14] width 5 height 5
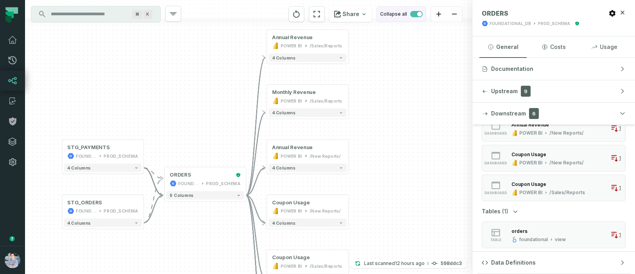
click at [416, 14] on span "button" at bounding box center [416, 14] width 13 height 6
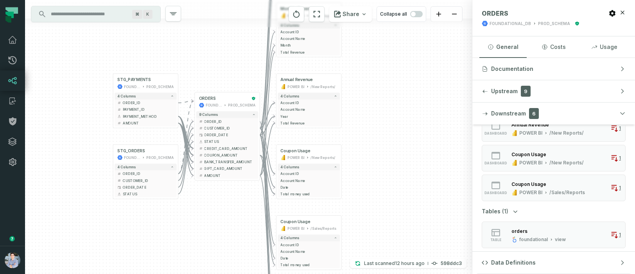
drag, startPoint x: 405, startPoint y: 162, endPoint x: 387, endPoint y: 100, distance: 64.0
click at [387, 100] on div "+ STG_PAYMENTS FOUNDATIONAL_DB PROD_SCHEMA + 4 columns + ORDER_ID + + PAYMENT_I…" at bounding box center [249, 137] width 448 height 274
click at [304, 124] on span "Total Revenue" at bounding box center [309, 123] width 57 height 5
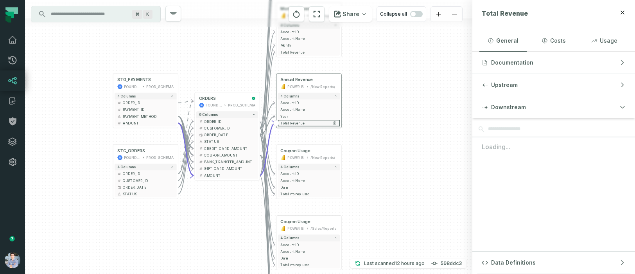
scroll to position [0, 0]
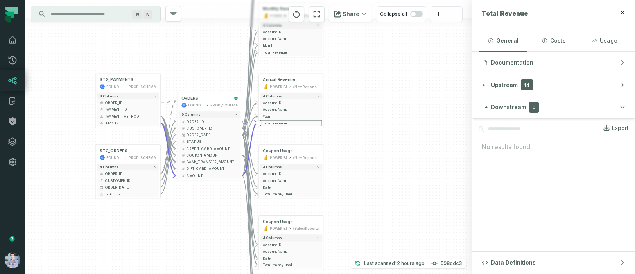
drag, startPoint x: 198, startPoint y: 209, endPoint x: 180, endPoint y: 209, distance: 17.6
click at [180, 209] on div "+ STG_PAYMENTS FOUNDATIONAL_DB PROD_SCHEMA + 4 columns + ORDER_ID + + PAYMENT_I…" at bounding box center [249, 137] width 448 height 274
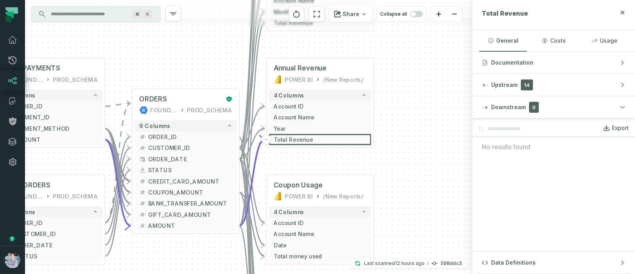
drag, startPoint x: 231, startPoint y: 196, endPoint x: 188, endPoint y: 267, distance: 82.9
click at [188, 265] on div "+ STG_PAYMENTS FOUNDATIONAL_DB PROD_SCHEMA + 4 columns + ORDER_ID + + PAYMENT_I…" at bounding box center [249, 137] width 448 height 274
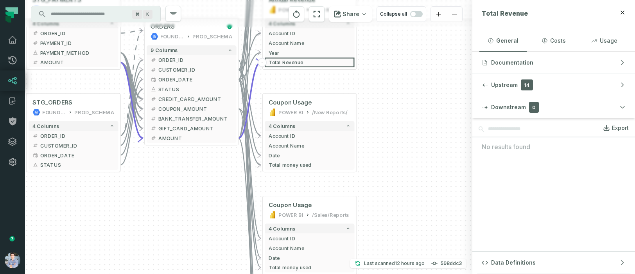
drag, startPoint x: 392, startPoint y: 165, endPoint x: 383, endPoint y: 77, distance: 88.9
click at [383, 77] on div "+ STG_PAYMENTS FOUNDATIONAL_DB PROD_SCHEMA + 4 columns + ORDER_ID + + PAYMENT_I…" at bounding box center [249, 137] width 448 height 274
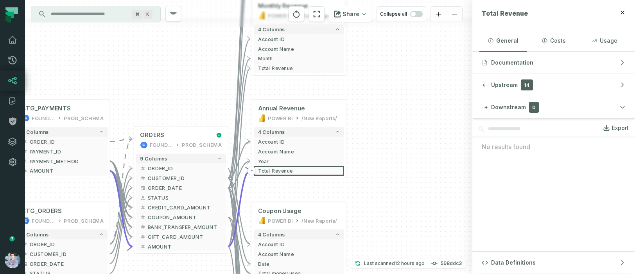
drag, startPoint x: 383, startPoint y: 77, endPoint x: 371, endPoint y: 186, distance: 109.8
click at [371, 186] on div "+ STG_PAYMENTS FOUNDATIONAL_DB PROD_SCHEMA + 4 columns + ORDER_ID + + PAYMENT_I…" at bounding box center [249, 137] width 448 height 274
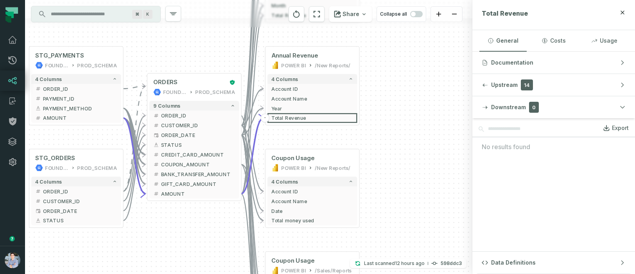
drag, startPoint x: 387, startPoint y: 126, endPoint x: 402, endPoint y: 72, distance: 55.6
click at [402, 72] on div "+ STG_PAYMENTS FOUNDATIONAL_DB PROD_SCHEMA + 4 columns + ORDER_ID + + PAYMENT_I…" at bounding box center [249, 137] width 448 height 274
click at [191, 162] on span "COUPON_AMOUNT" at bounding box center [198, 164] width 74 height 7
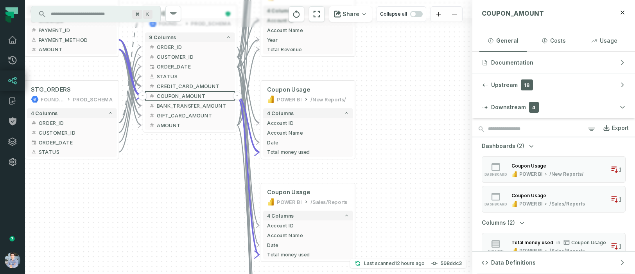
drag, startPoint x: 177, startPoint y: 242, endPoint x: 173, endPoint y: 174, distance: 68.6
click at [173, 174] on div "+ STG_PAYMENTS FOUNDATIONAL_DB PROD_SCHEMA + 4 columns + ORDER_ID + + PAYMENT_I…" at bounding box center [249, 137] width 448 height 274
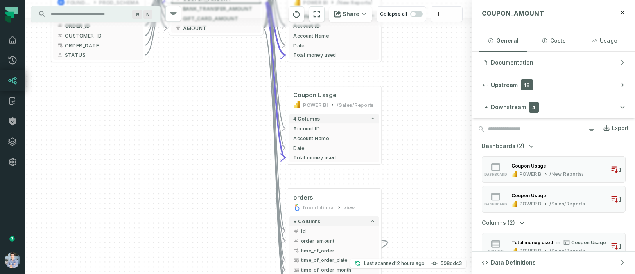
drag, startPoint x: 174, startPoint y: 196, endPoint x: 200, endPoint y: 99, distance: 100.5
click at [200, 99] on div "+ STG_PAYMENTS FOUNDATIONAL_DB PROD_SCHEMA + 4 columns + ORDER_ID + + PAYMENT_I…" at bounding box center [249, 137] width 448 height 274
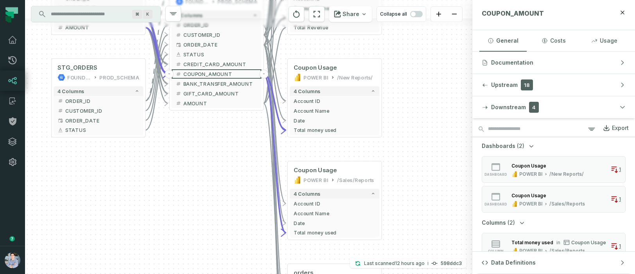
drag, startPoint x: 203, startPoint y: 127, endPoint x: 203, endPoint y: 202, distance: 75.1
click at [203, 202] on div "+ STG_PAYMENTS FOUNDATIONAL_DB PROD_SCHEMA + 4 columns + ORDER_ID + + PAYMENT_I…" at bounding box center [249, 137] width 448 height 274
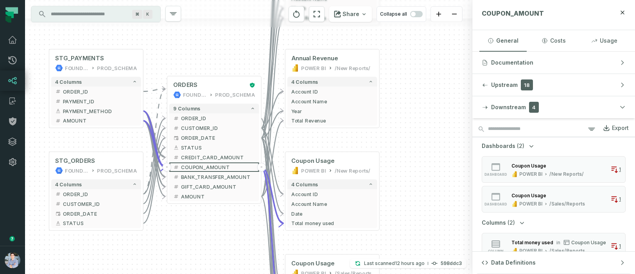
drag, startPoint x: 203, startPoint y: 179, endPoint x: 196, endPoint y: 284, distance: 105.4
click at [196, 265] on html "Pull Requests Dashboard Lineage Catalog Policies Integrations Settings Alon Naf…" at bounding box center [317, 137] width 635 height 274
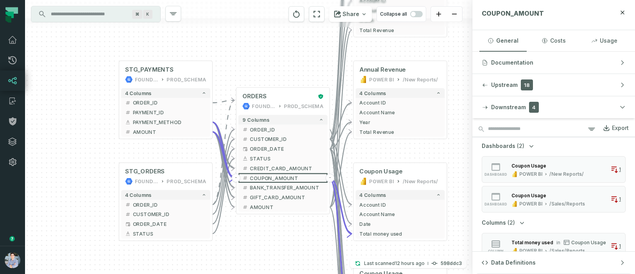
drag, startPoint x: 199, startPoint y: 261, endPoint x: 273, endPoint y: 259, distance: 73.6
click at [273, 259] on div "+ STG_PAYMENTS FOUNDATIONAL_DB PROD_SCHEMA + 4 columns + ORDER_ID + + PAYMENT_I…" at bounding box center [249, 137] width 448 height 274
click at [119, 111] on button "+" at bounding box center [118, 112] width 9 height 9
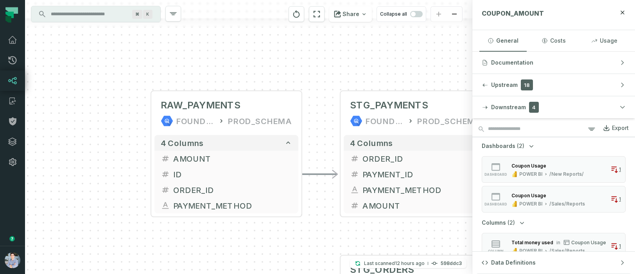
drag, startPoint x: 112, startPoint y: 162, endPoint x: 71, endPoint y: 115, distance: 61.6
click at [71, 115] on div "+ RAW_PAYMENTS FOUNDATIONAL_DB PROD_SCHEMA + 4 columns + AMOUNT + + ID - + ORDE…" at bounding box center [249, 137] width 448 height 274
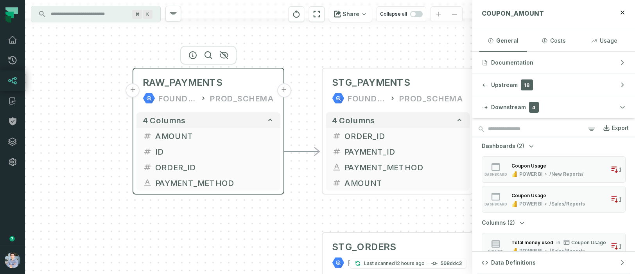
click at [133, 90] on button "+" at bounding box center [133, 90] width 14 height 14
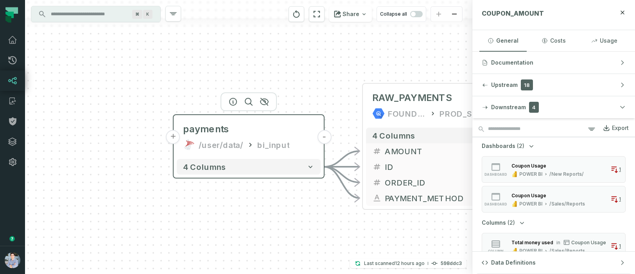
click at [175, 139] on button "+" at bounding box center [173, 137] width 14 height 14
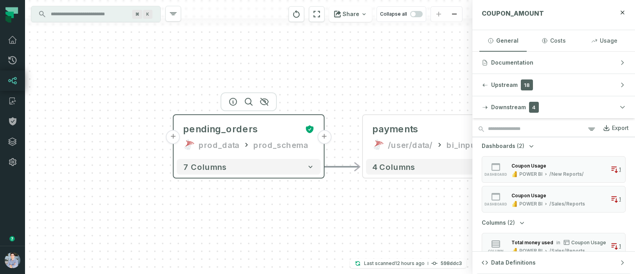
click at [175, 139] on button "+" at bounding box center [173, 137] width 14 height 14
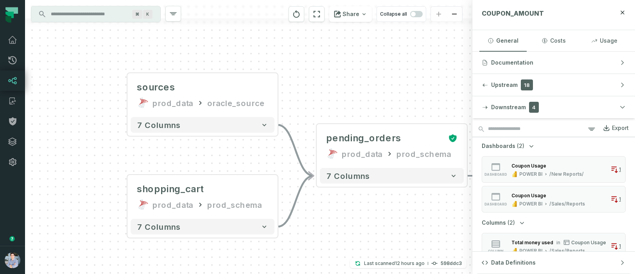
drag, startPoint x: 420, startPoint y: 218, endPoint x: 138, endPoint y: 189, distance: 283.7
click at [145, 189] on div "sources prod_data oracle_source - 7 columns shopping_cart prod_data prod_schema…" at bounding box center [249, 137] width 448 height 274
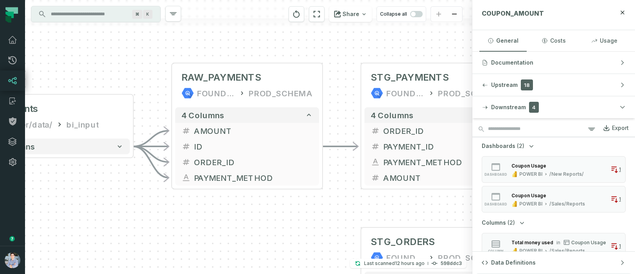
drag, startPoint x: 365, startPoint y: 214, endPoint x: 39, endPoint y: 212, distance: 326.3
click at [40, 212] on div "sources prod_data oracle_source - 7 columns shopping_cart prod_data prod_schema…" at bounding box center [249, 137] width 448 height 274
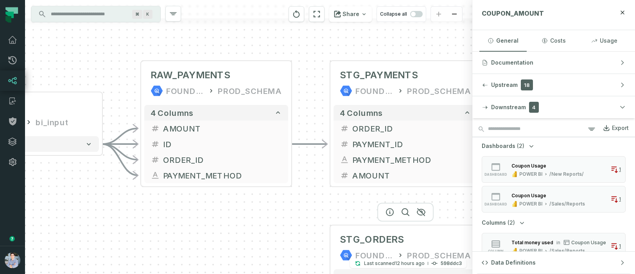
click at [378, 211] on div at bounding box center [406, 212] width 56 height 19
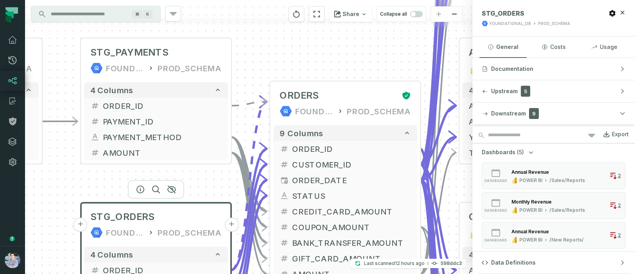
drag, startPoint x: 359, startPoint y: 209, endPoint x: 1, endPoint y: 176, distance: 359.5
click at [1, 176] on body "Pull Requests Dashboard Lineage Catalog Policies Integrations Settings Alon Naf…" at bounding box center [317, 137] width 635 height 274
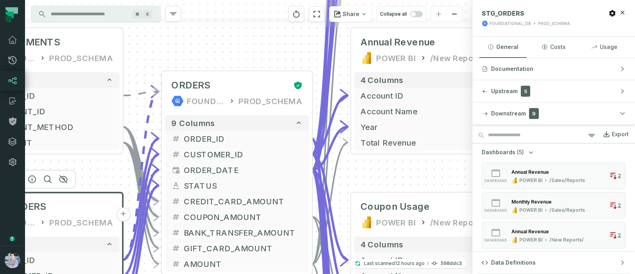
click at [297, 23] on div "Share Collapse all" at bounding box center [358, 14] width 150 height 28
click at [298, 15] on icon "reset" at bounding box center [296, 13] width 9 height 9
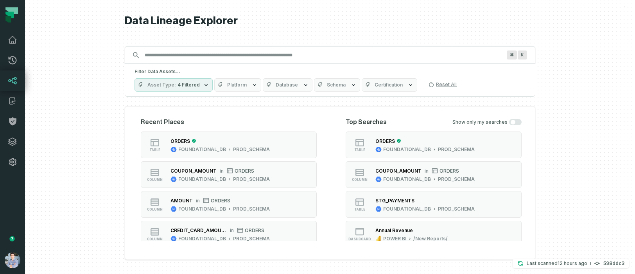
click at [14, 80] on icon at bounding box center [12, 80] width 9 height 9
click at [13, 82] on icon at bounding box center [12, 80] width 9 height 7
